Goal: Task Accomplishment & Management: Use online tool/utility

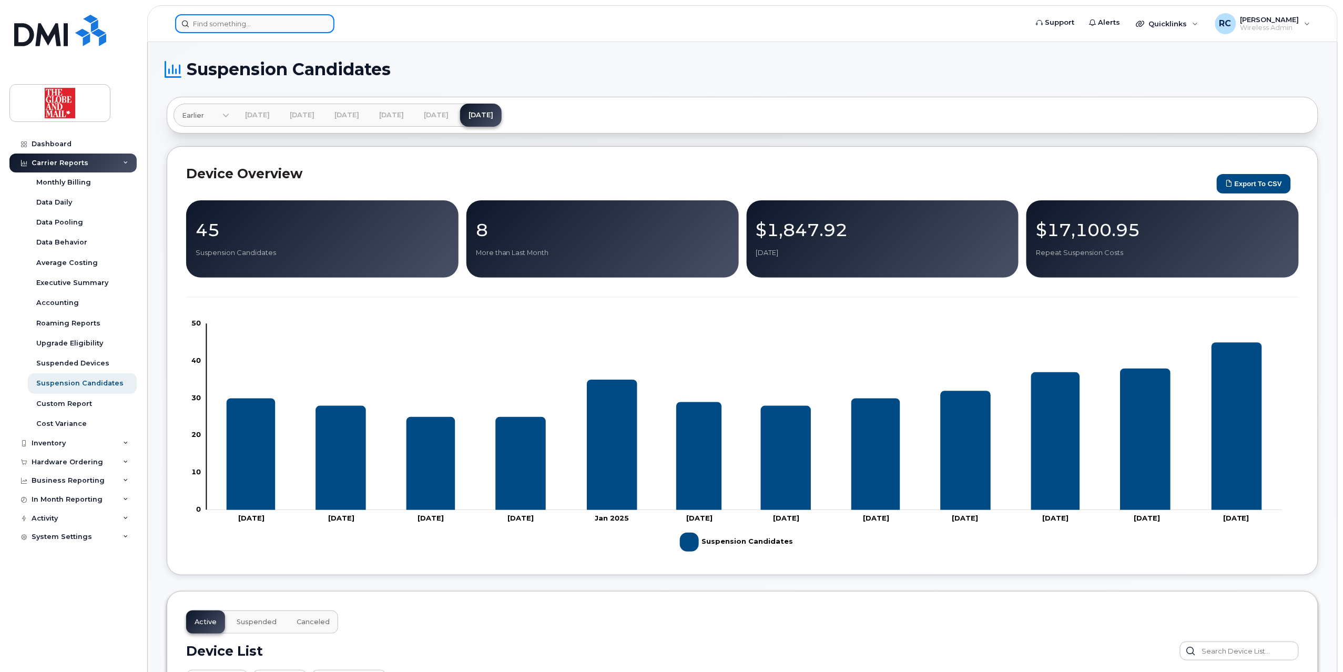
click at [282, 22] on input at bounding box center [254, 23] width 159 height 19
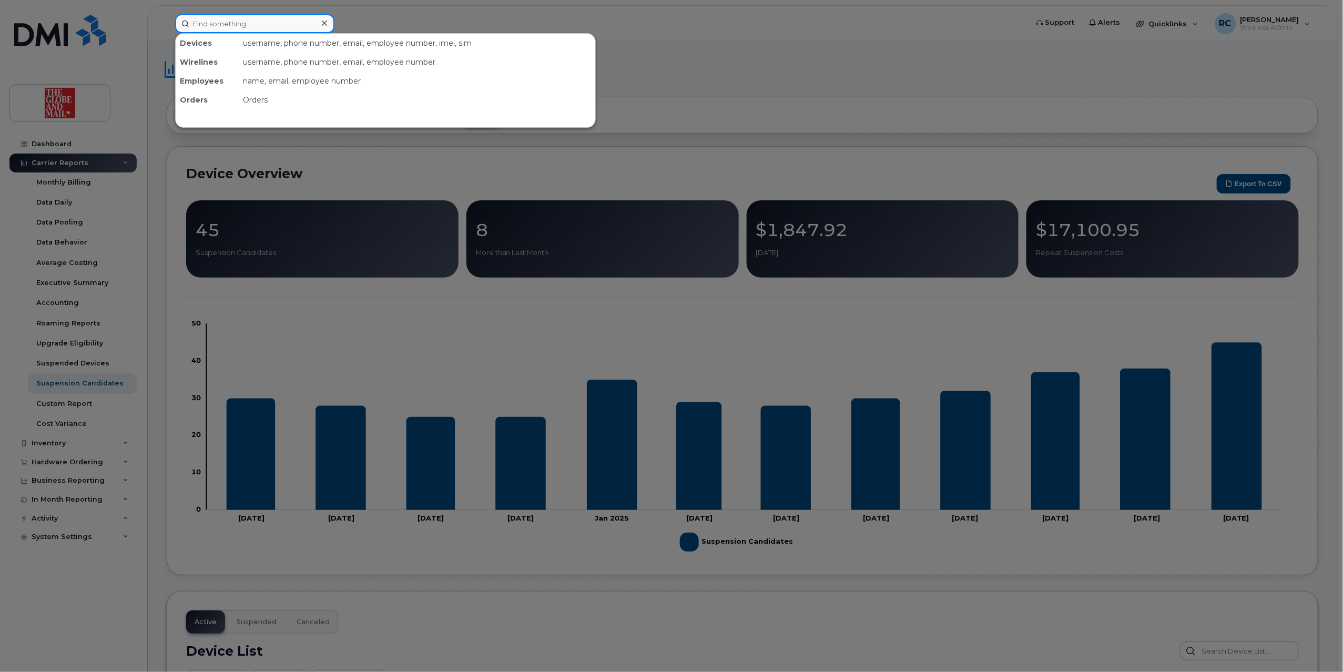
paste input "6473261419"
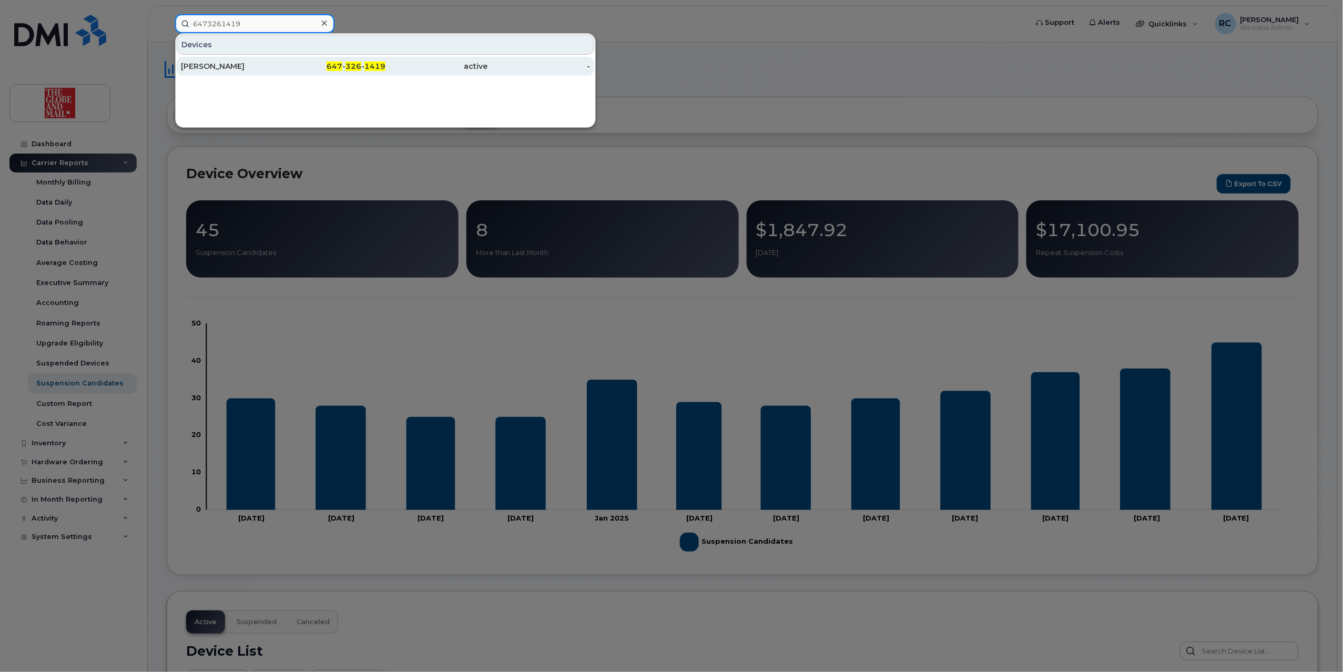
type input "6473261419"
click at [219, 72] on div "[PERSON_NAME]" at bounding box center [232, 66] width 103 height 19
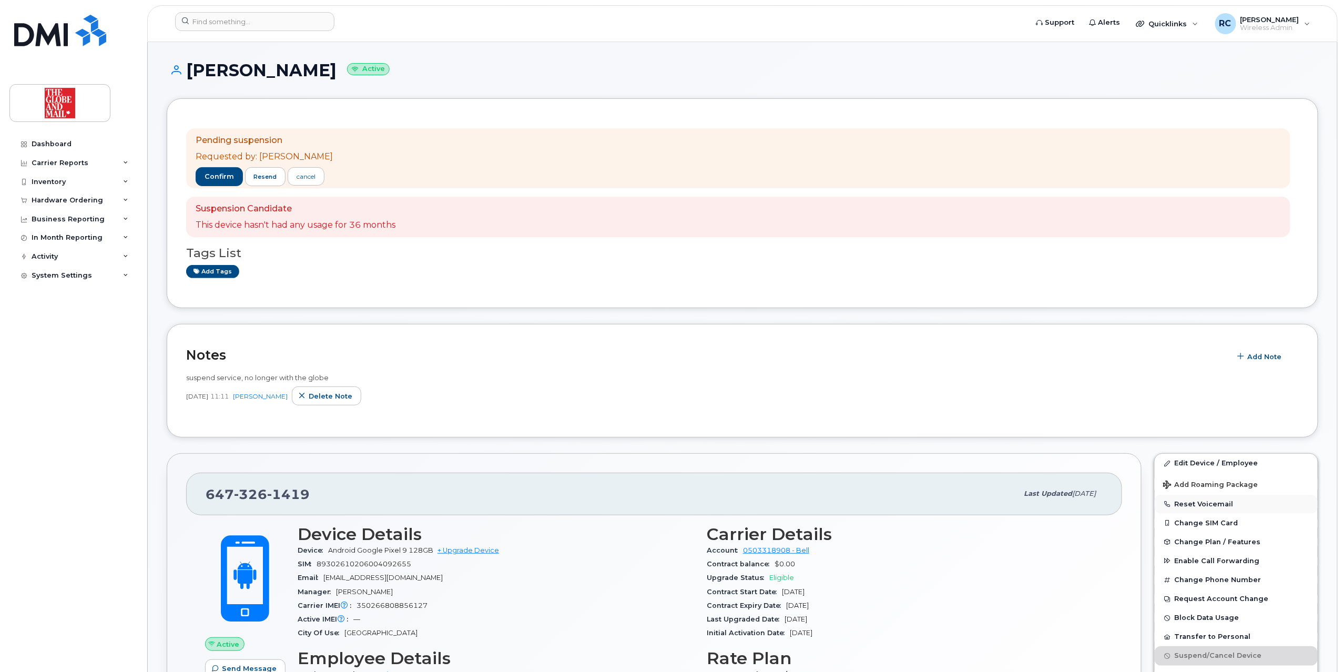
click at [1204, 505] on button "Reset Voicemail" at bounding box center [1236, 504] width 163 height 19
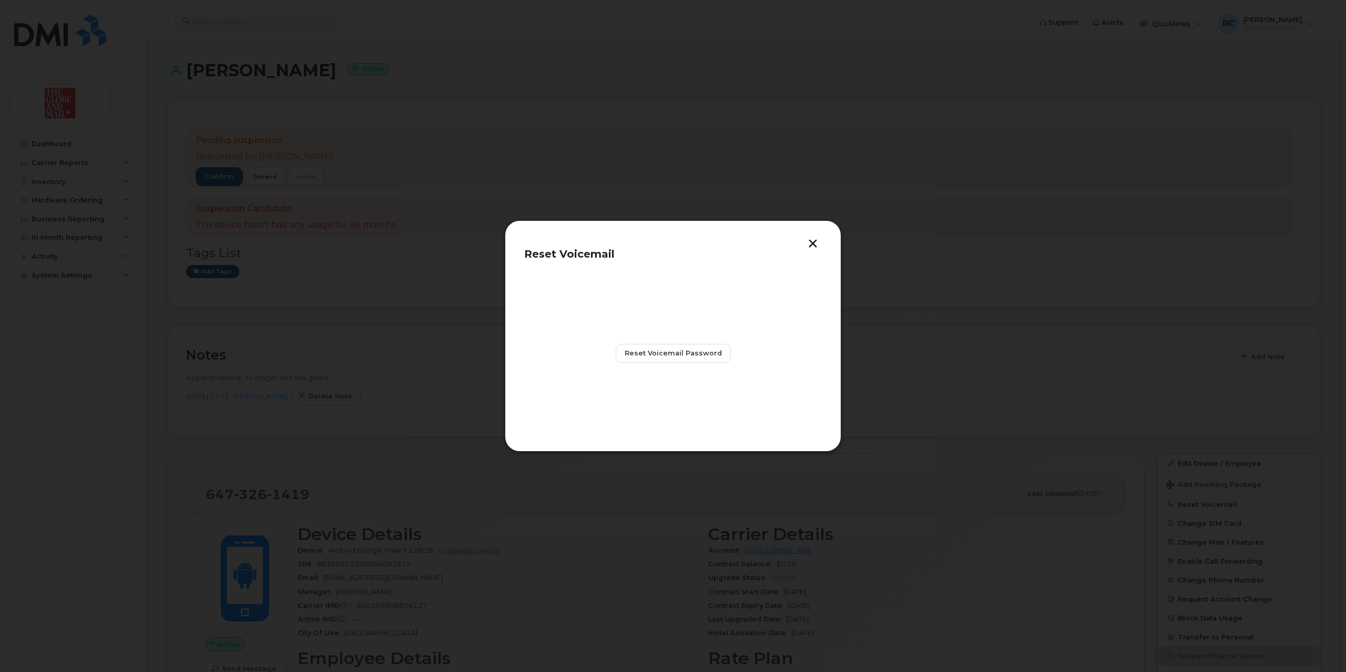
click at [819, 243] on button "button" at bounding box center [813, 244] width 16 height 11
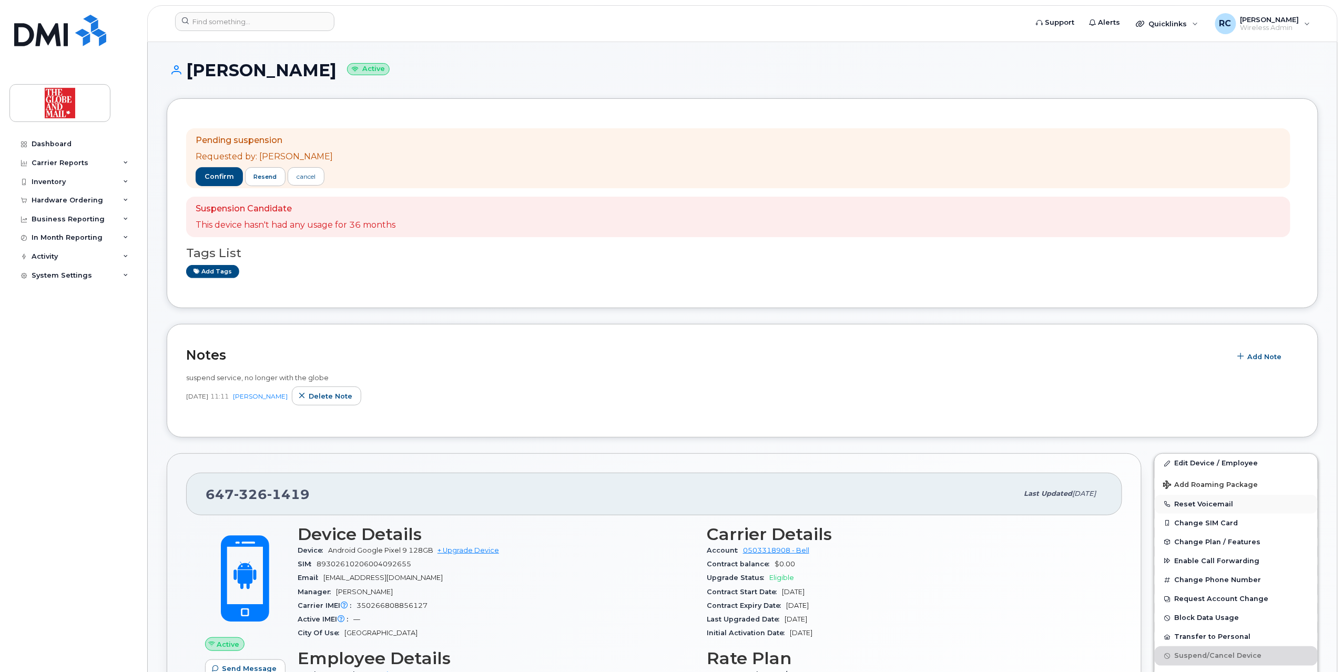
click at [1213, 507] on button "Reset Voicemail" at bounding box center [1236, 504] width 163 height 19
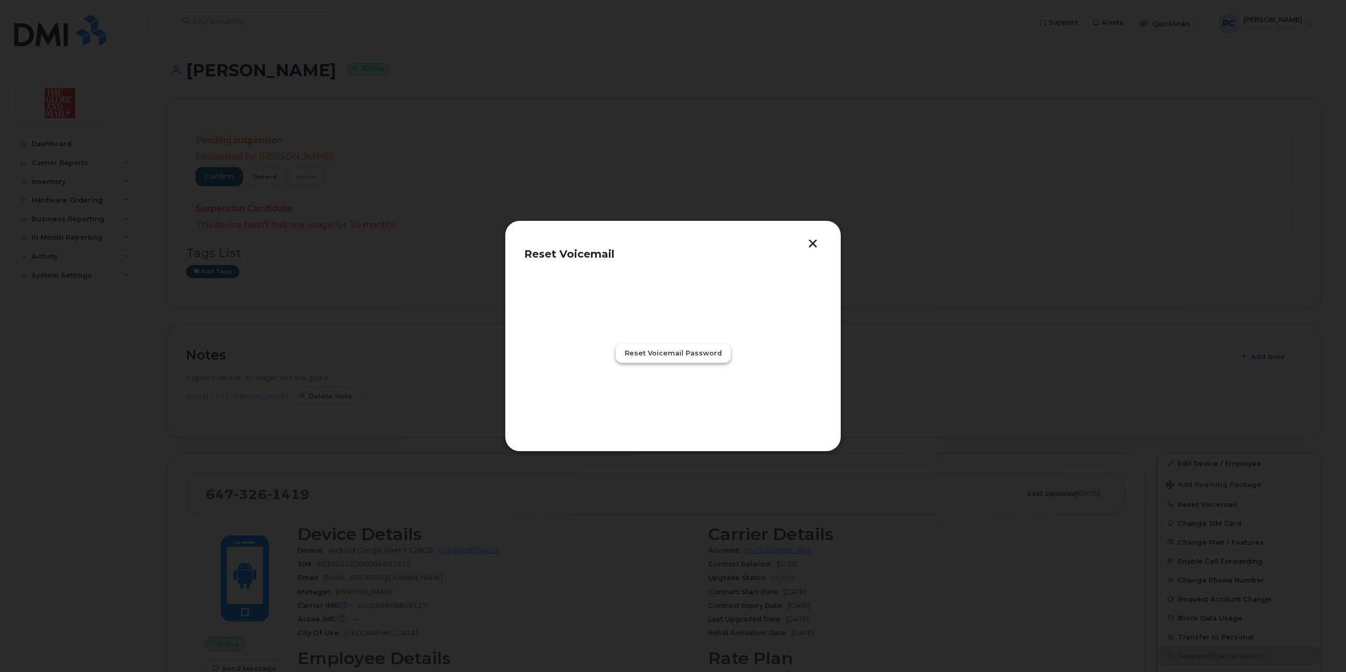
click at [676, 347] on button "Reset Voicemail Password" at bounding box center [673, 353] width 115 height 19
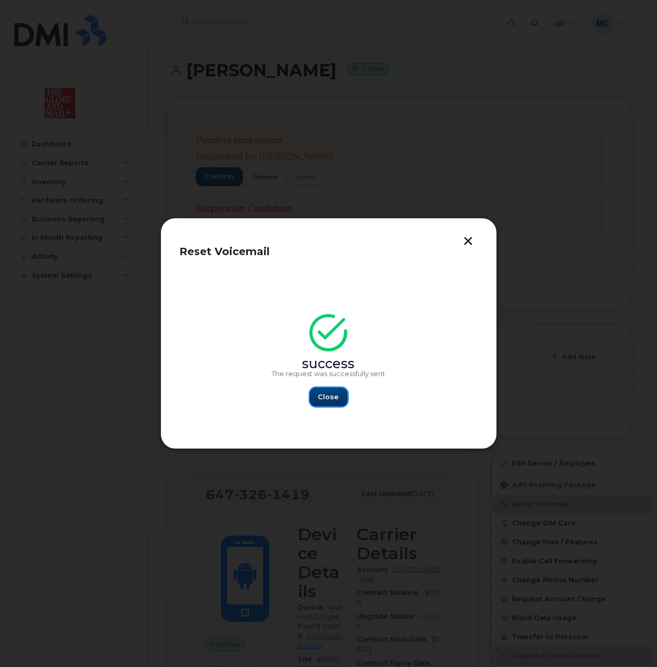
click at [324, 398] on span "Close" at bounding box center [328, 397] width 21 height 10
